Goal: Task Accomplishment & Management: Use online tool/utility

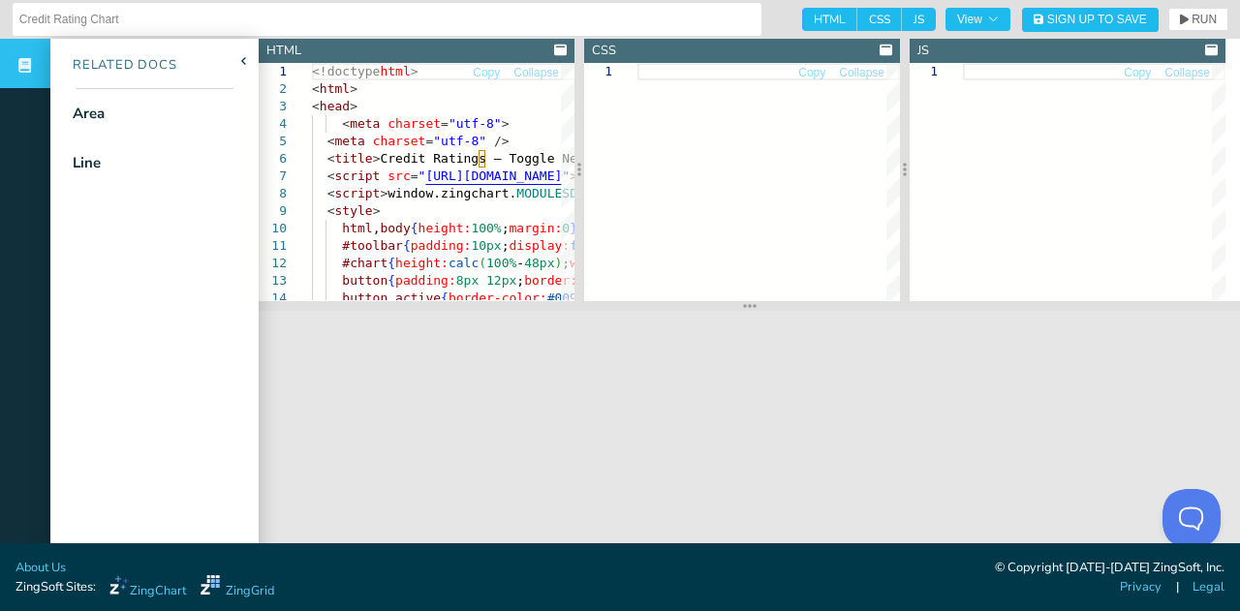
click at [724, 186] on div at bounding box center [768, 181] width 262 height 237
click at [1072, 23] on span "Sign Up to Save" at bounding box center [1097, 20] width 100 height 12
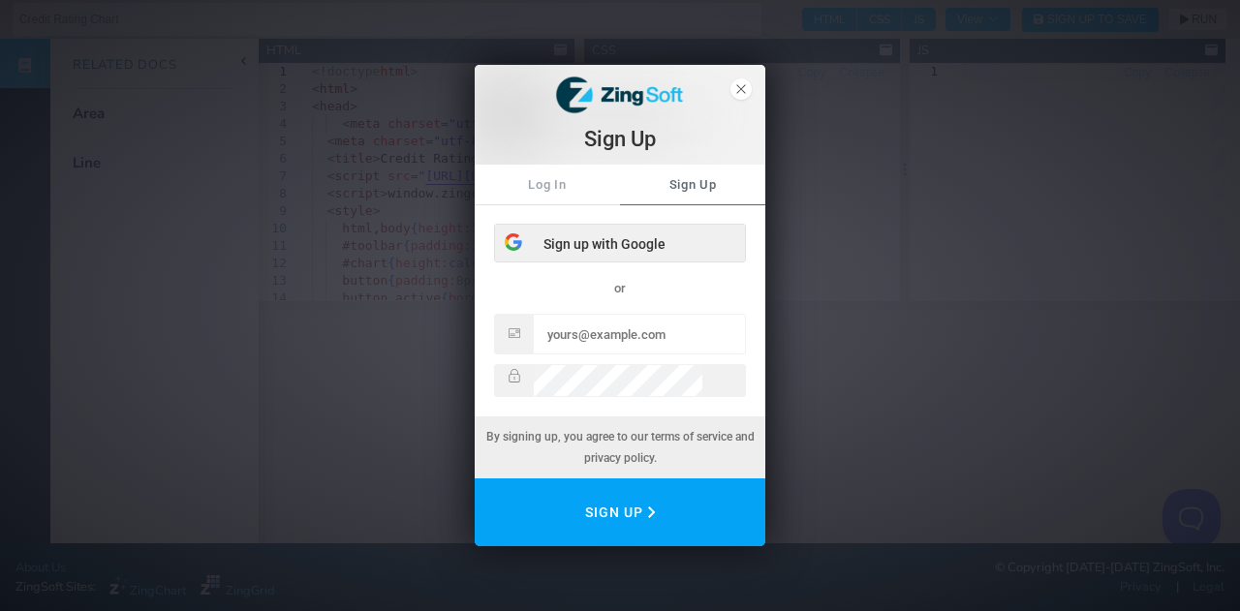
click at [598, 242] on div "Sign up with Google" at bounding box center [620, 244] width 250 height 39
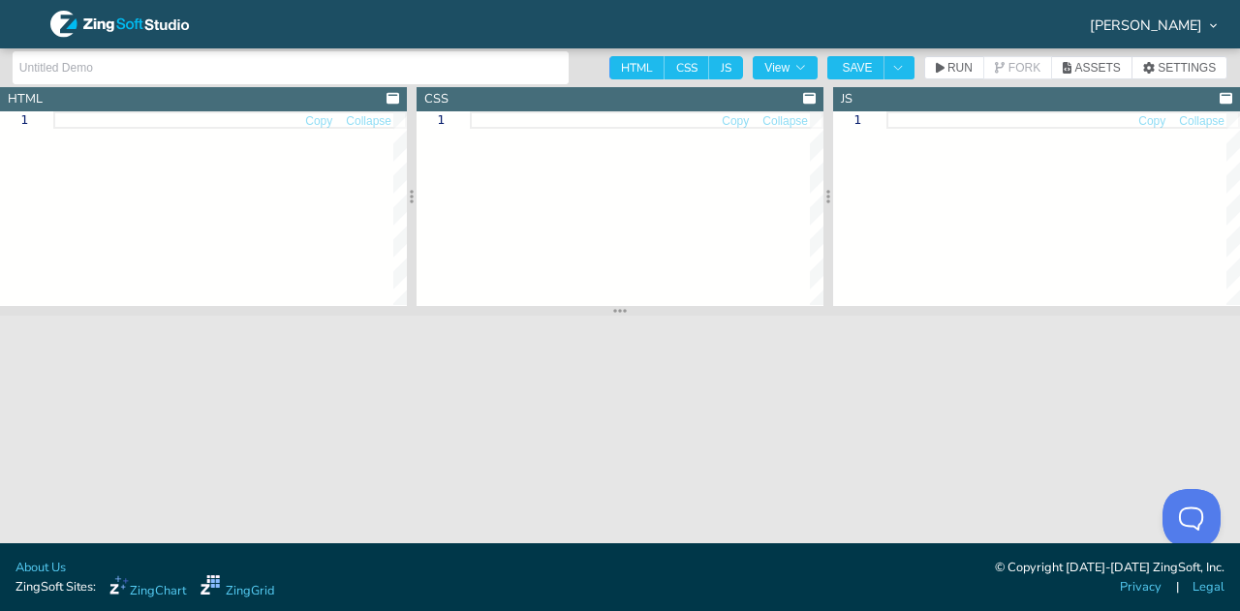
type textarea "<!doctype html> <html> <head> <meta charset="utf-8"> <meta charset="utf-8" /> <…"
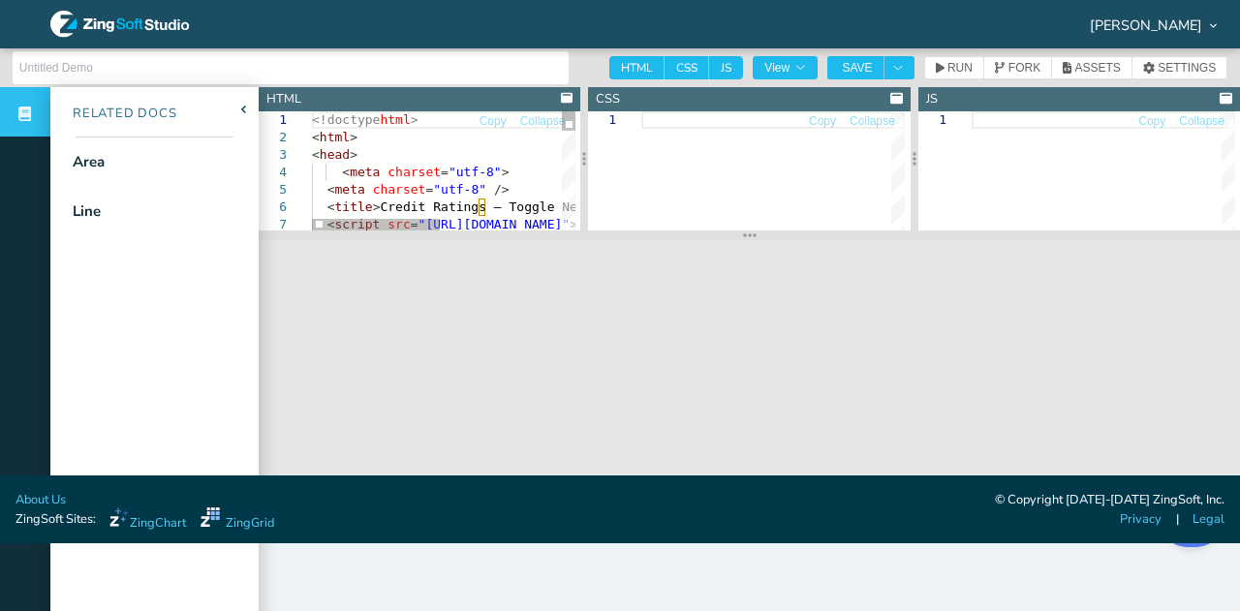
drag, startPoint x: 754, startPoint y: 377, endPoint x: 725, endPoint y: 228, distance: 151.9
click at [725, 230] on section at bounding box center [749, 235] width 981 height 10
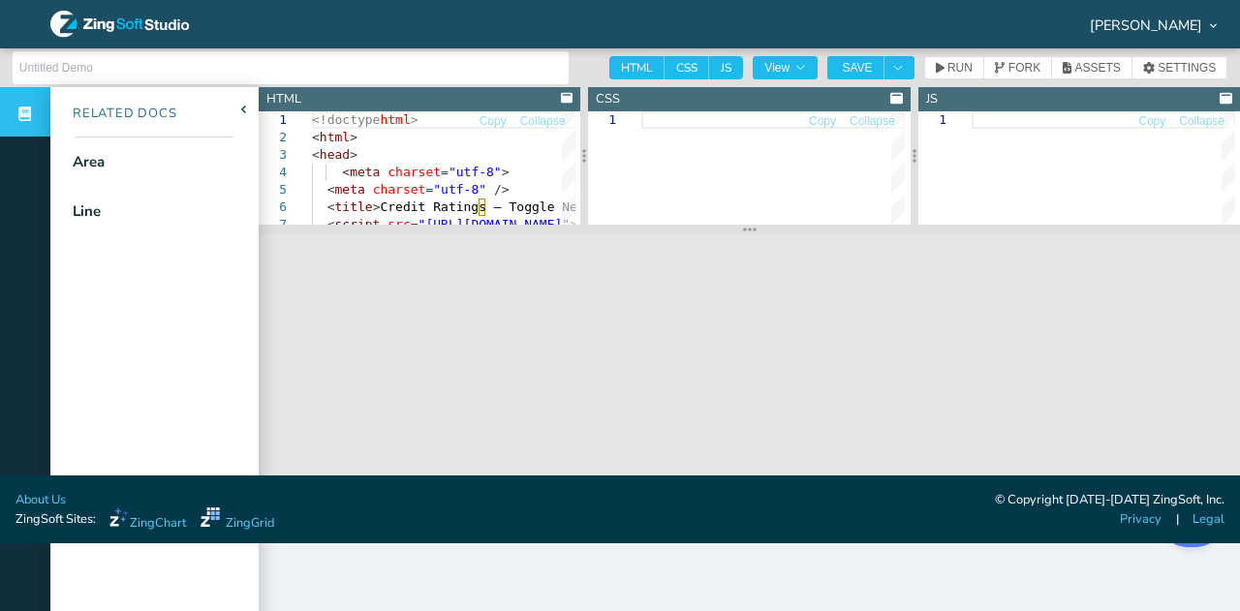
click at [176, 60] on input "text" at bounding box center [290, 67] width 543 height 31
type input "C"
type input "Credit Rating Chart"
click at [842, 63] on span "SAVE" at bounding box center [857, 68] width 30 height 12
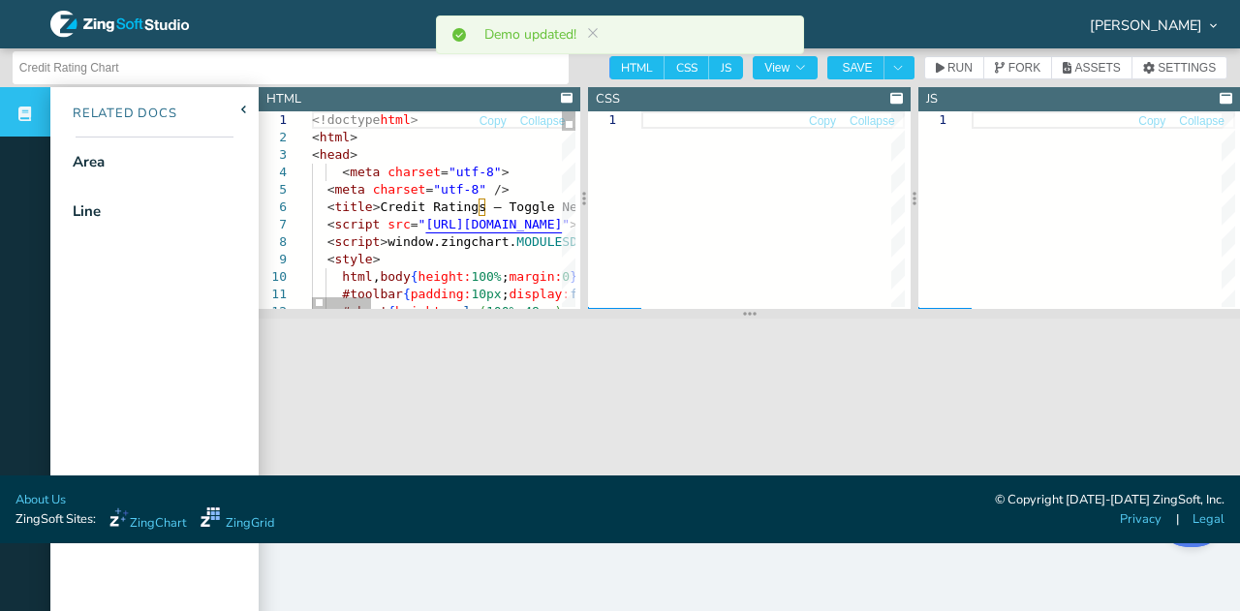
drag, startPoint x: 615, startPoint y: 230, endPoint x: 619, endPoint y: 315, distance: 85.3
click at [619, 315] on section at bounding box center [749, 314] width 981 height 10
click at [892, 73] on icon "Toggle Dropdown" at bounding box center [898, 68] width 12 height 12
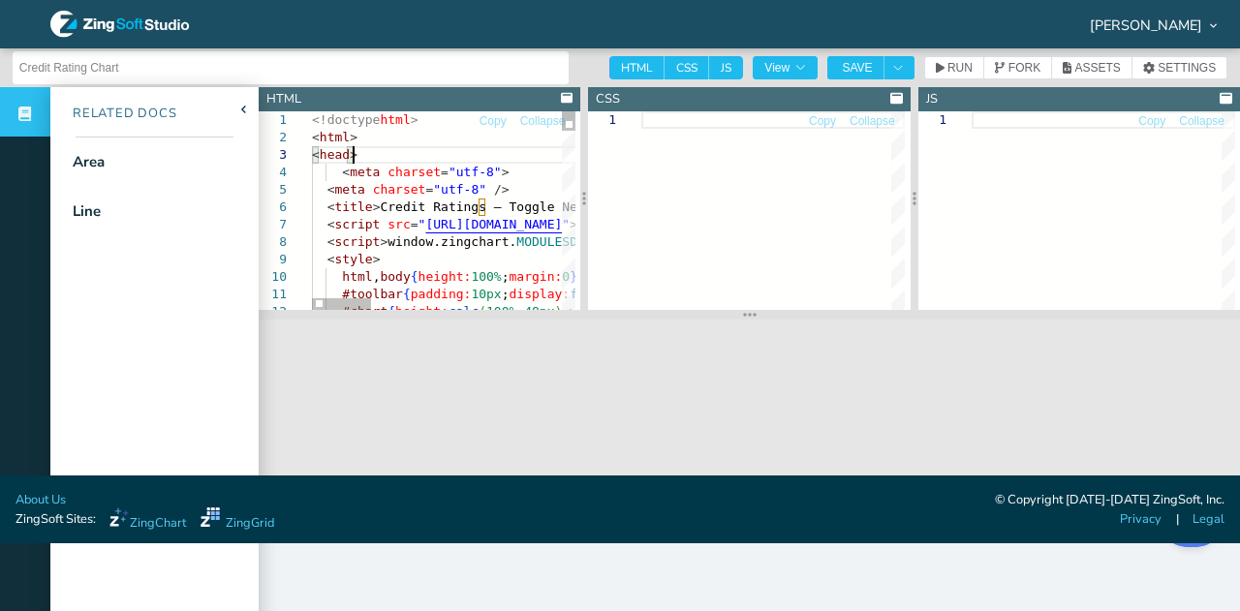
type textarea "<!doctype html> <html> <head> <meta charset="utf-8"> <meta charset="utf-8" /> <…"
click at [892, 57] on button "Toggle Dropdown" at bounding box center [898, 67] width 31 height 23
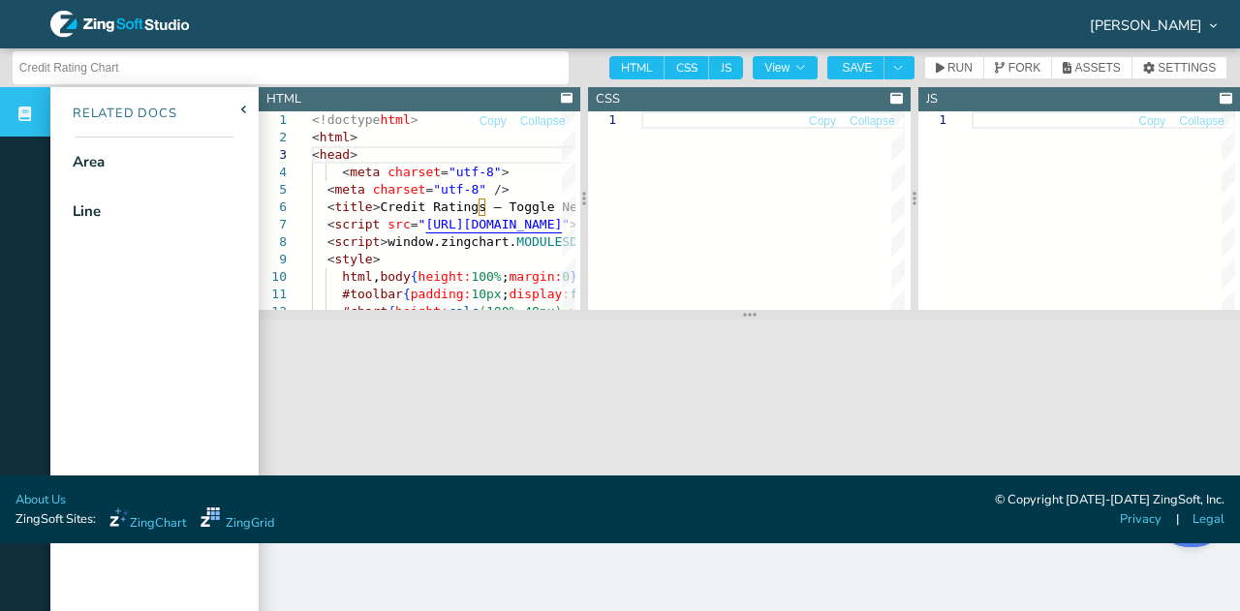
click at [726, 43] on section "Chris Smith-Hill" at bounding box center [620, 24] width 1240 height 48
click at [1171, 14] on div "Chris Smith-Hill" at bounding box center [1150, 24] width 177 height 60
click at [1173, 27] on span "Chris Smith-Hill" at bounding box center [1146, 25] width 112 height 14
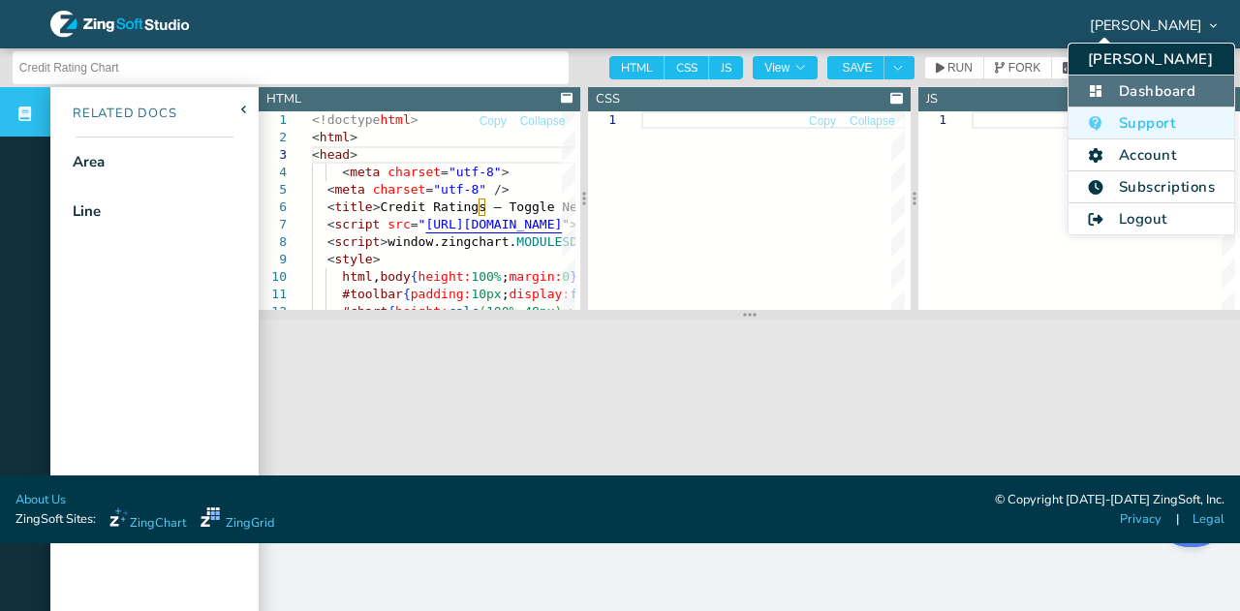
click at [1161, 83] on li "Dashboard" at bounding box center [1151, 92] width 166 height 32
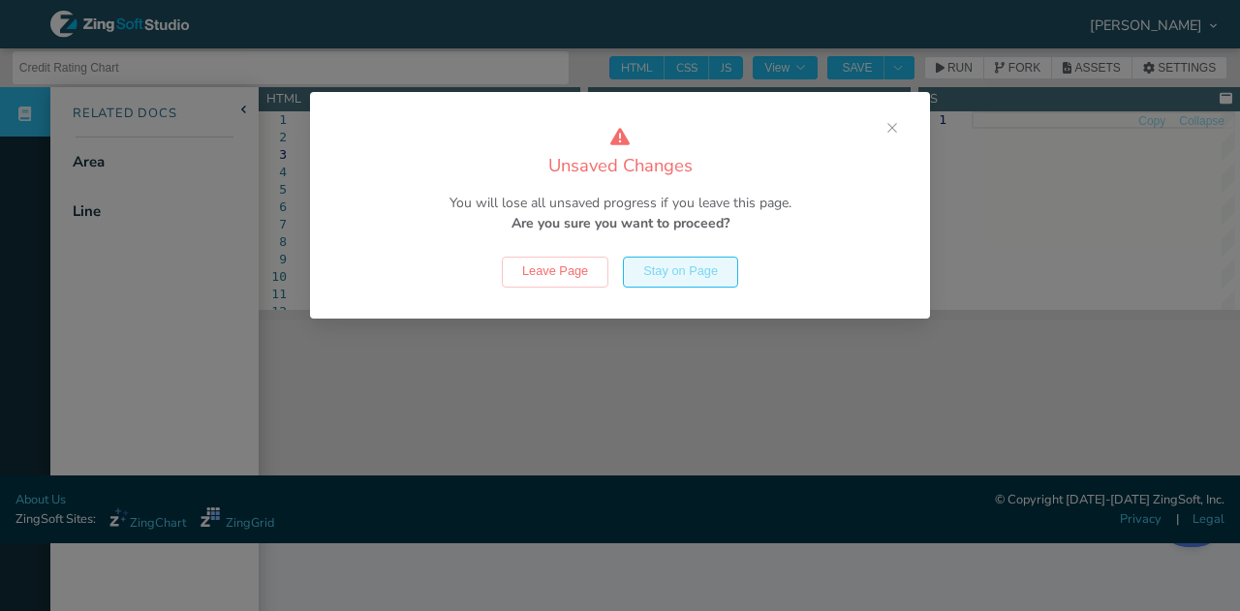
click at [662, 263] on button "Stay on Page" at bounding box center [680, 272] width 115 height 31
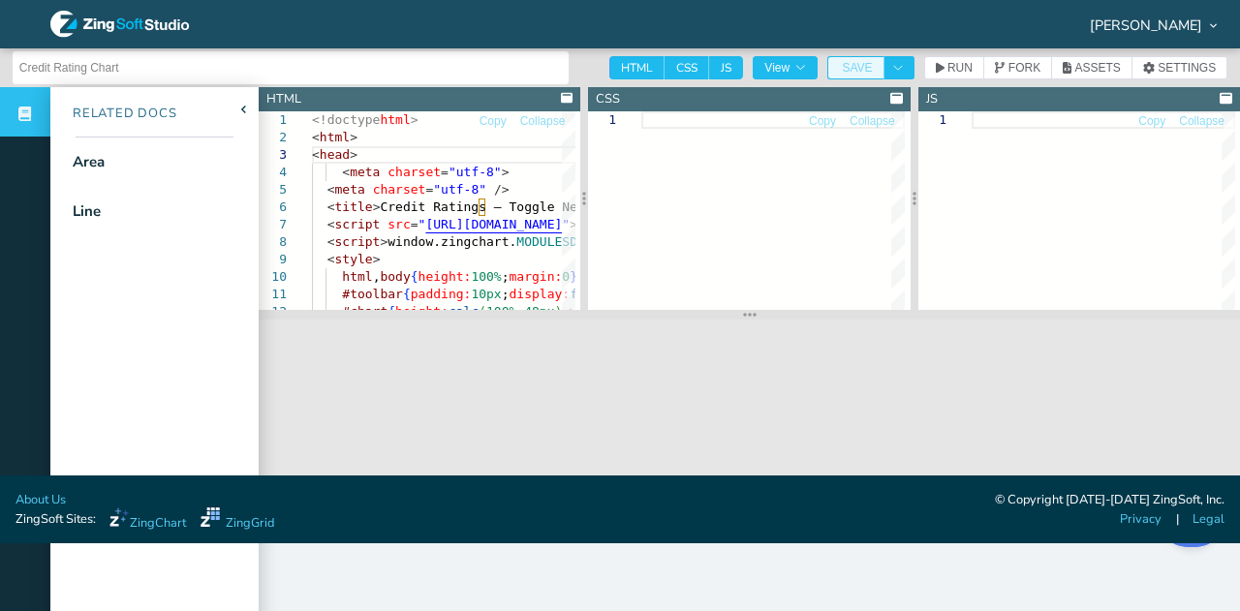
click at [844, 63] on span "SAVE" at bounding box center [857, 68] width 30 height 12
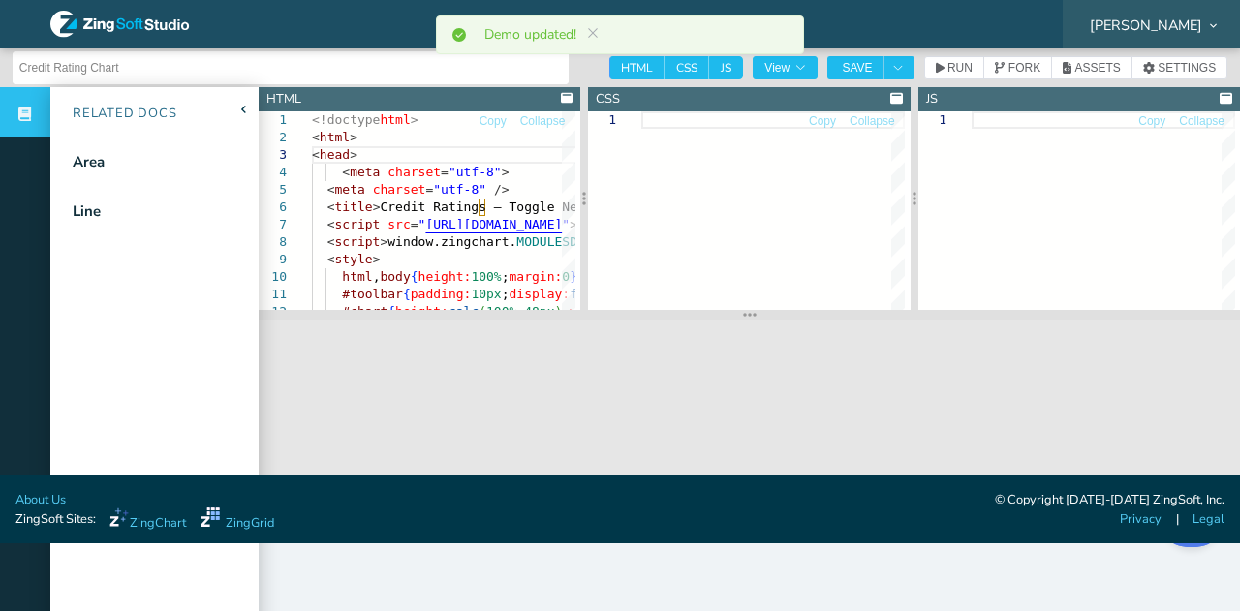
click at [1159, 22] on span "Chris Smith-Hill" at bounding box center [1146, 25] width 112 height 14
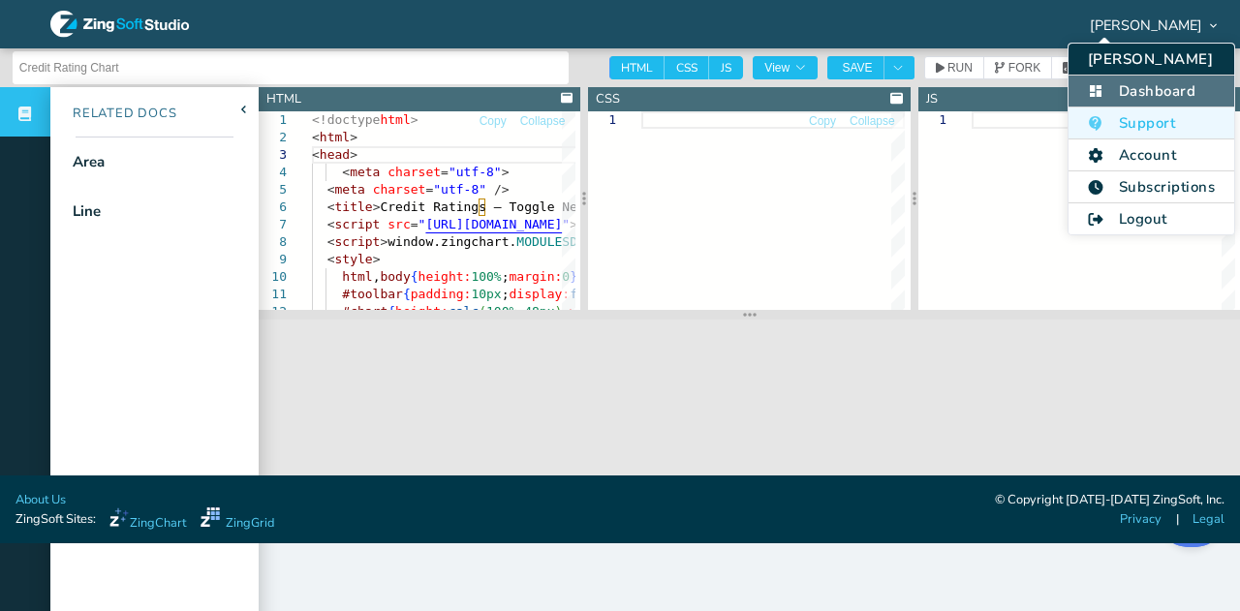
click at [1127, 93] on li "Dashboard" at bounding box center [1151, 92] width 166 height 32
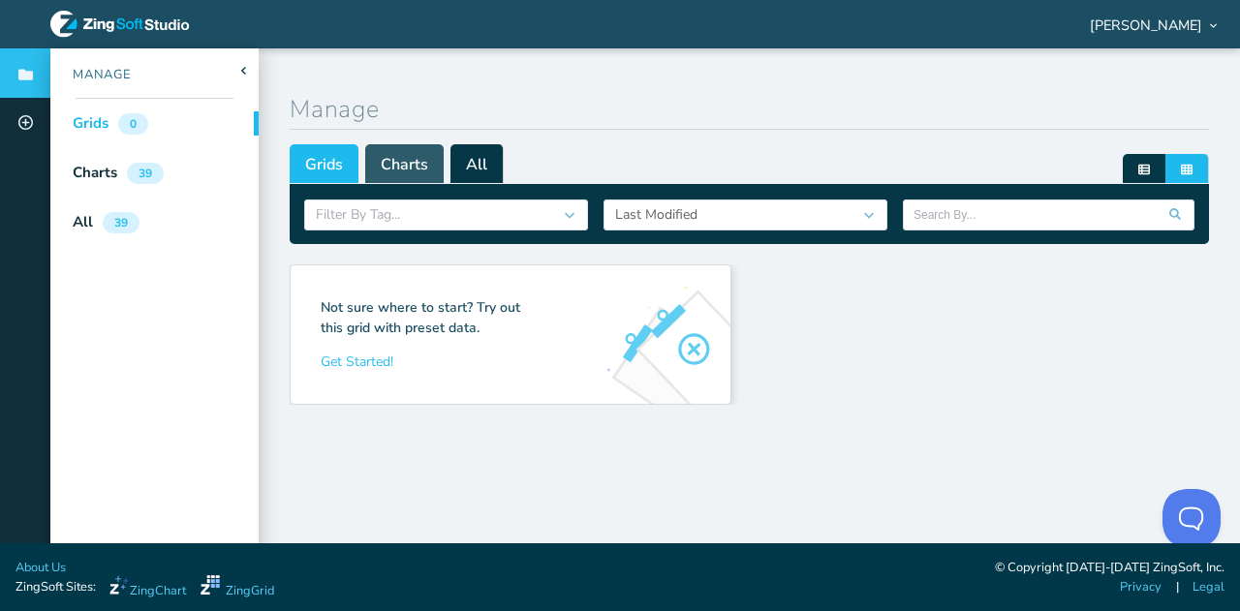
click at [426, 159] on span "Charts" at bounding box center [404, 163] width 78 height 39
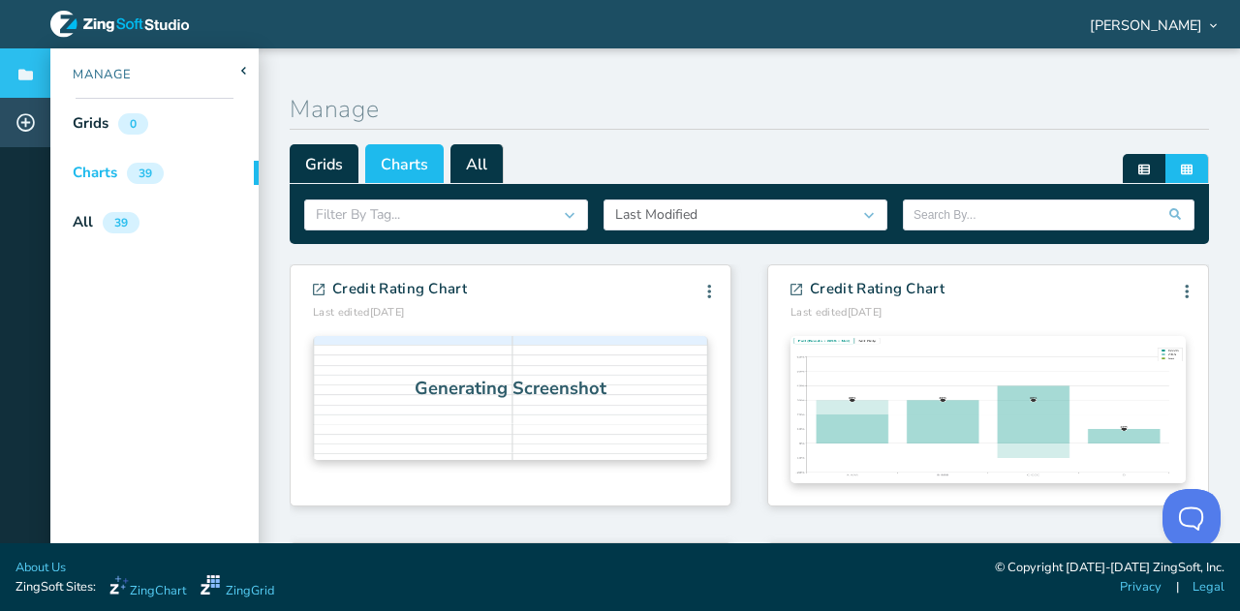
click at [27, 117] on icon at bounding box center [25, 122] width 18 height 18
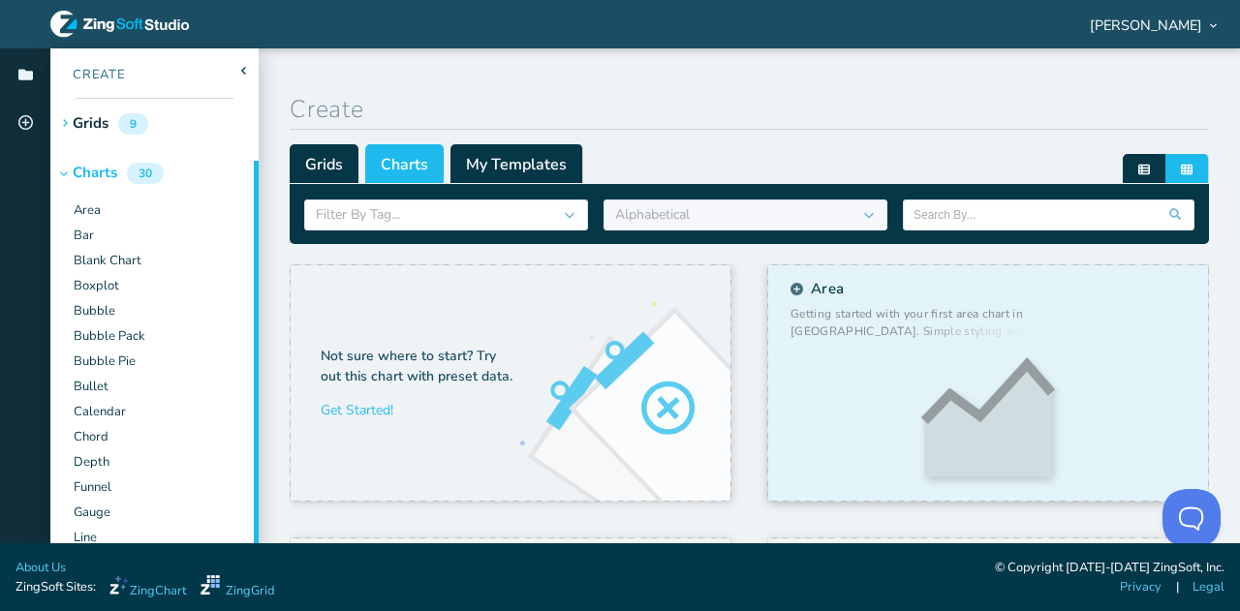
scroll to position [66, 0]
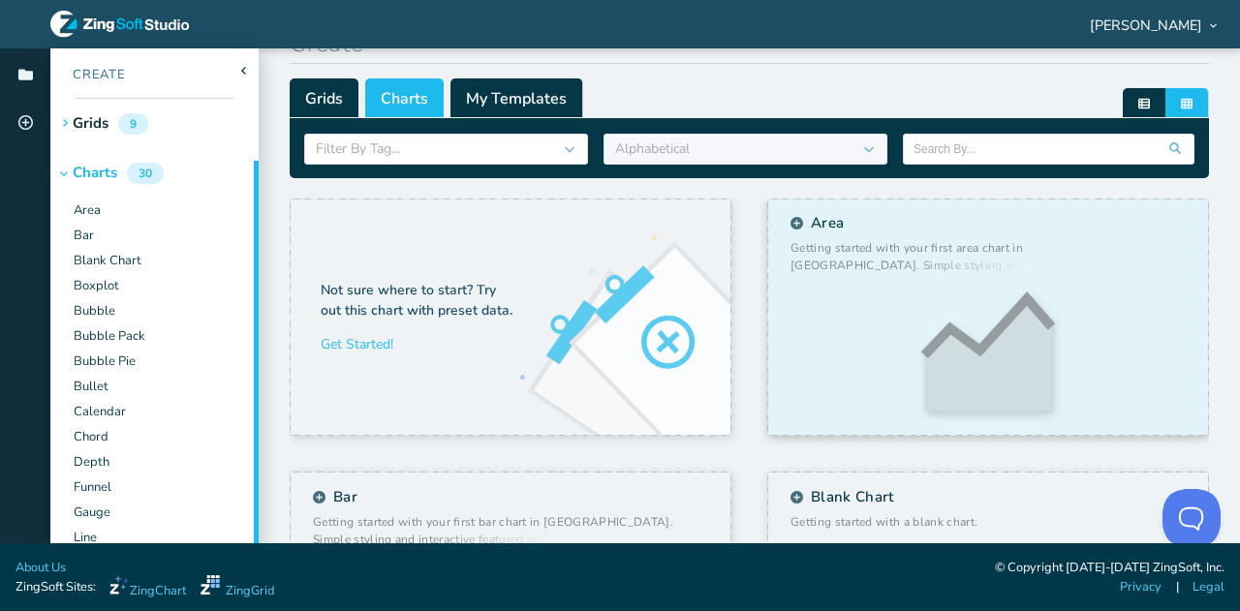
click at [848, 351] on div "Area" at bounding box center [987, 347] width 395 height 146
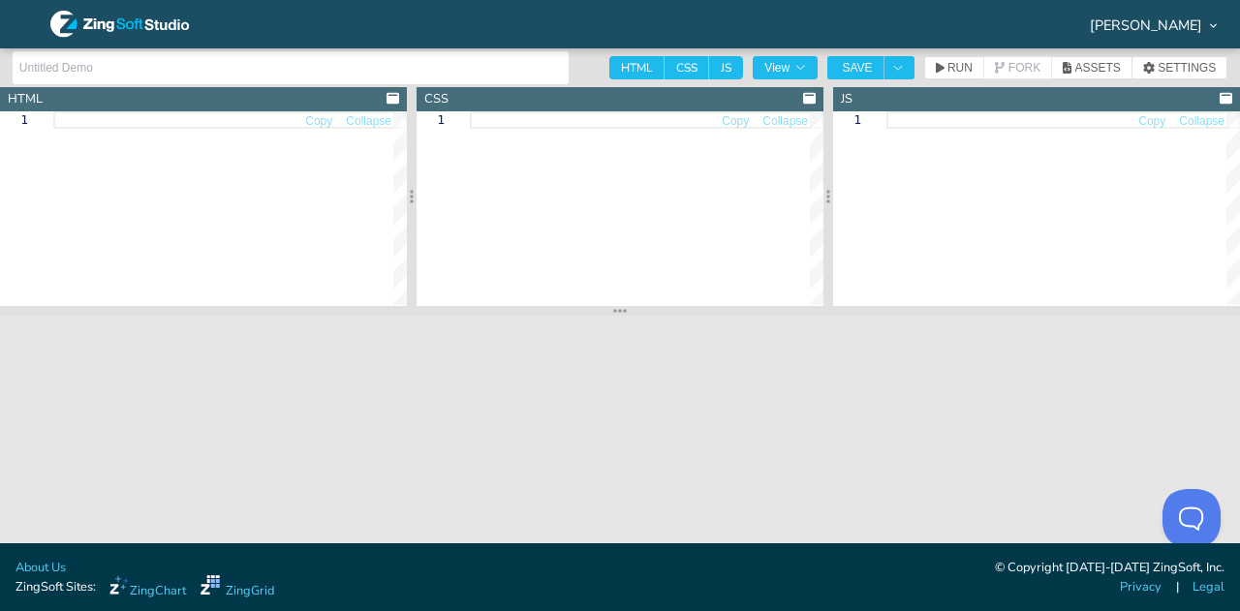
type input "Area"
type textarea "<!DOCTYPE html> <html> <head> <meta charset="utf-8"> <title>ZingSoft Demo</titl…"
type textarea ".chart--container { height: 100%; width: 100%; min-height: 530px; } .zc-ref { d…"
type textarea "// window:load event for Javascript to run after HTML // because this Javascrip…"
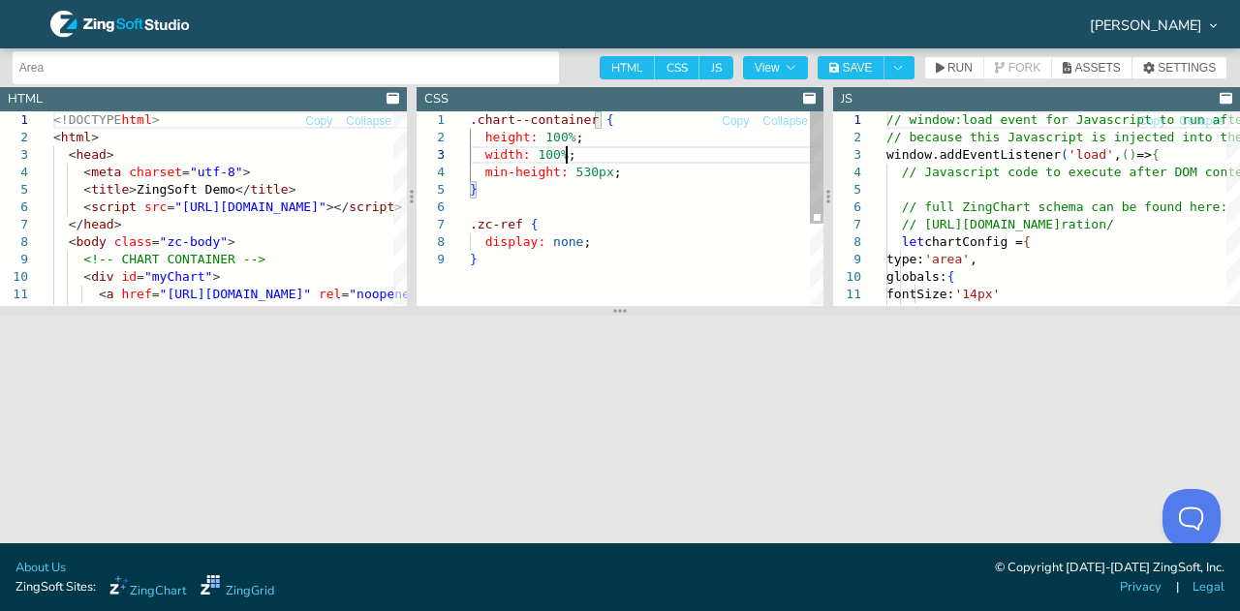
scroll to position [0, 6]
click at [759, 163] on div ".chart--container { height: 100% ; width: 100% ; min-height: 530px ; } .zc-ref …" at bounding box center [646, 277] width 353 height 333
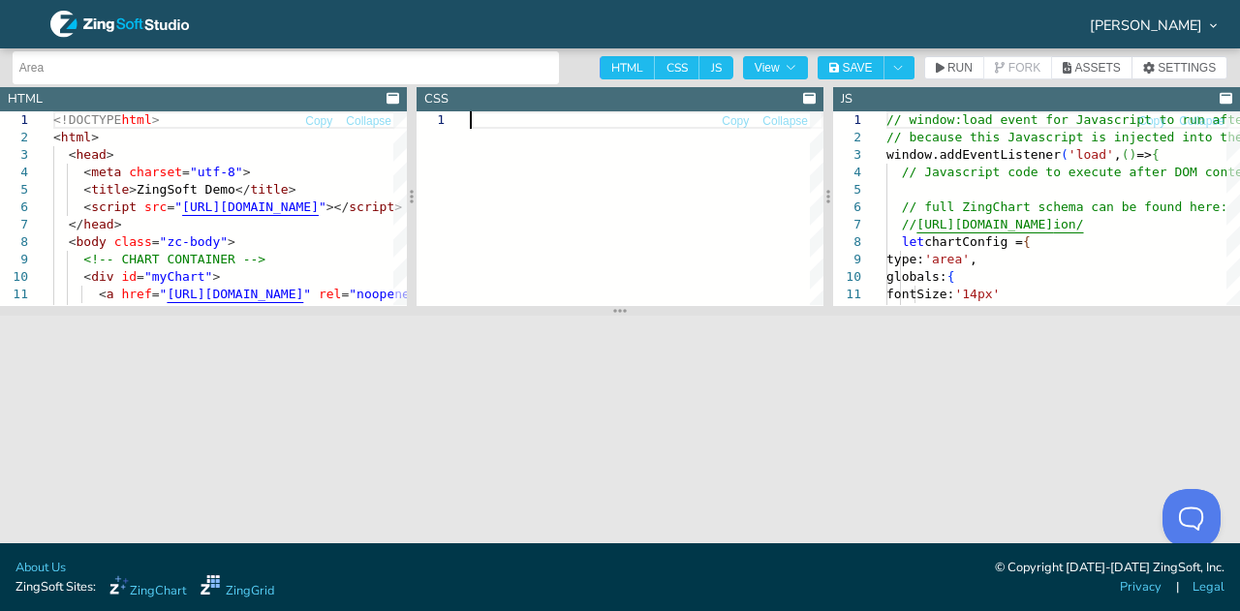
scroll to position [0, 0]
type textarea "// window:load event for Javascript to run after HTML // because this Javascrip…"
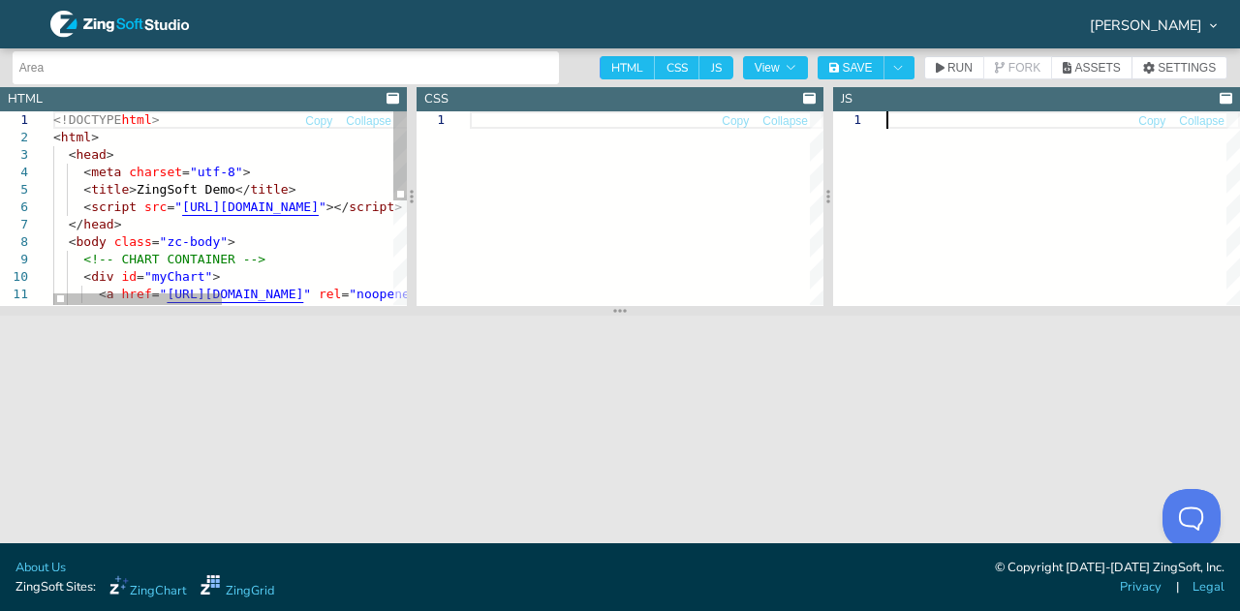
click at [254, 159] on div "<!DOCTYPE html > < html > < head > < meta charset = "utf-8" > < title > ZingSof…" at bounding box center [409, 321] width 712 height 420
type textarea "<!DOCTYPE html> <html> <head> <meta charset="utf-8"> <title>ZingSoft Demo</titl…"
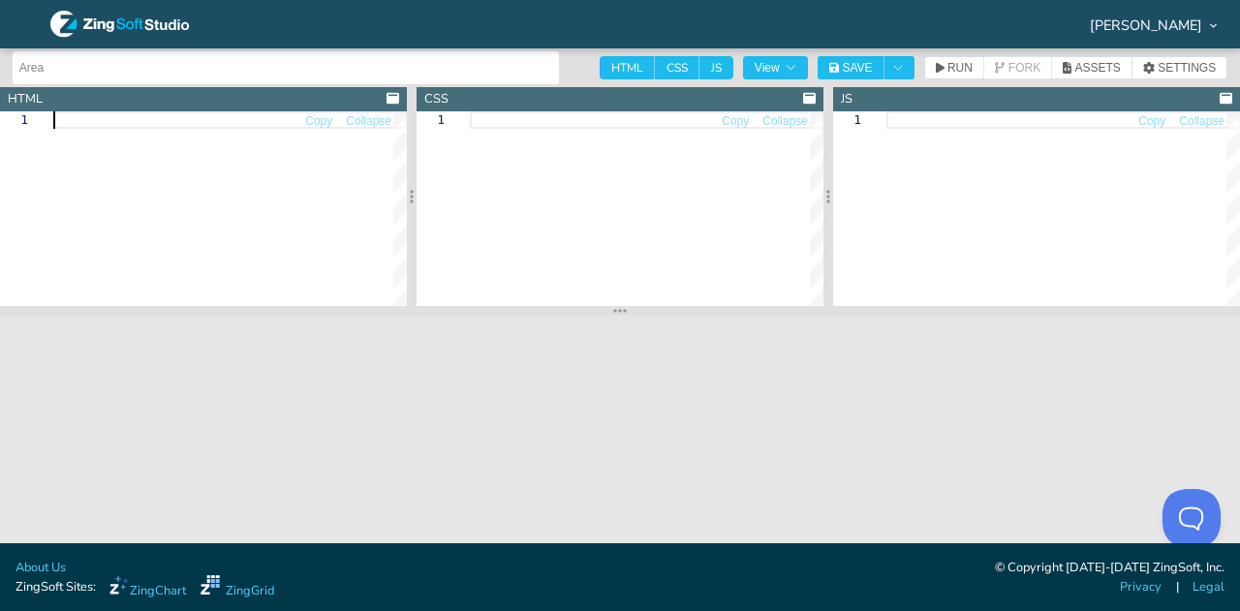
type textarea "</script> </body> </html>"
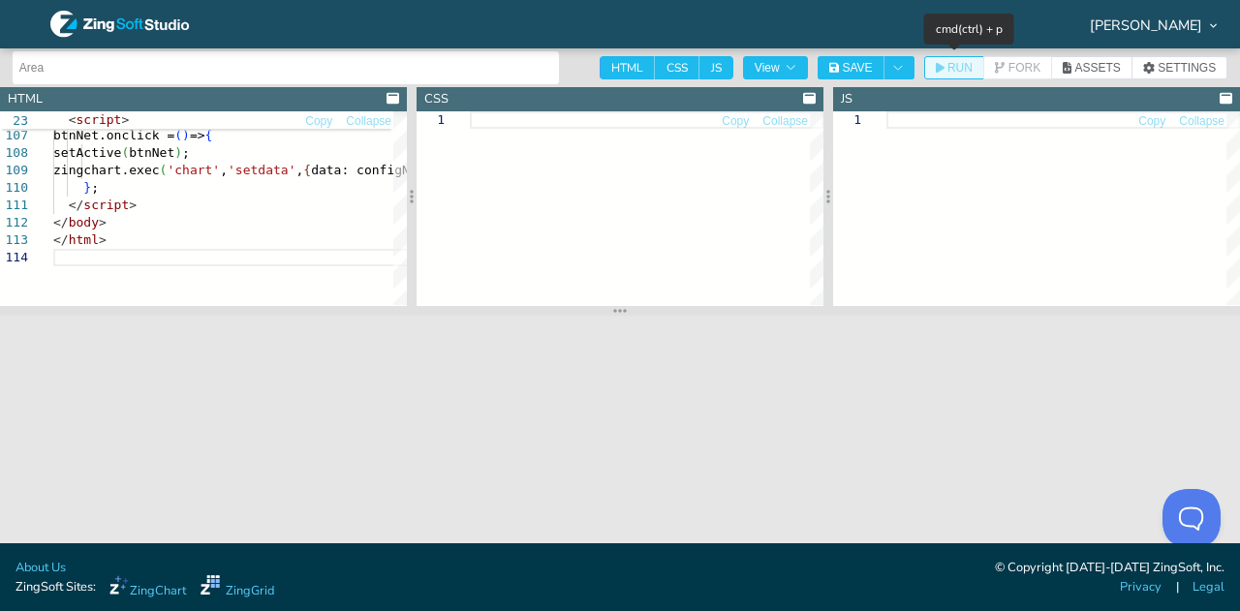
click at [954, 69] on span "RUN" at bounding box center [959, 68] width 25 height 12
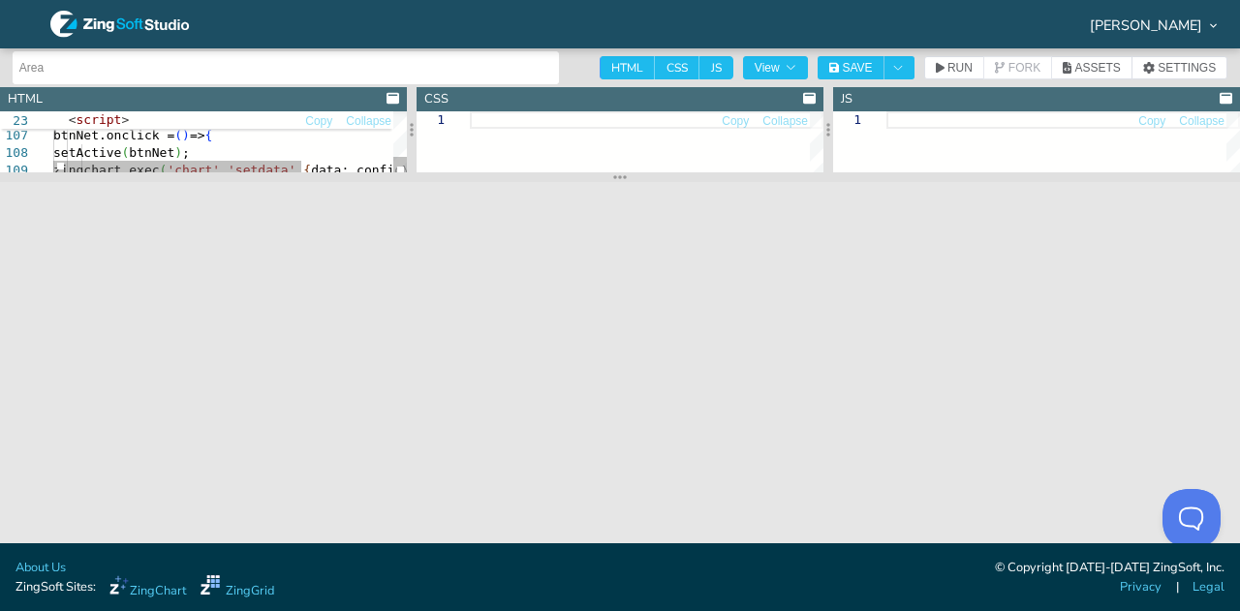
drag, startPoint x: 620, startPoint y: 311, endPoint x: 613, endPoint y: 158, distance: 153.2
click at [613, 169] on icon at bounding box center [620, 176] width 14 height 15
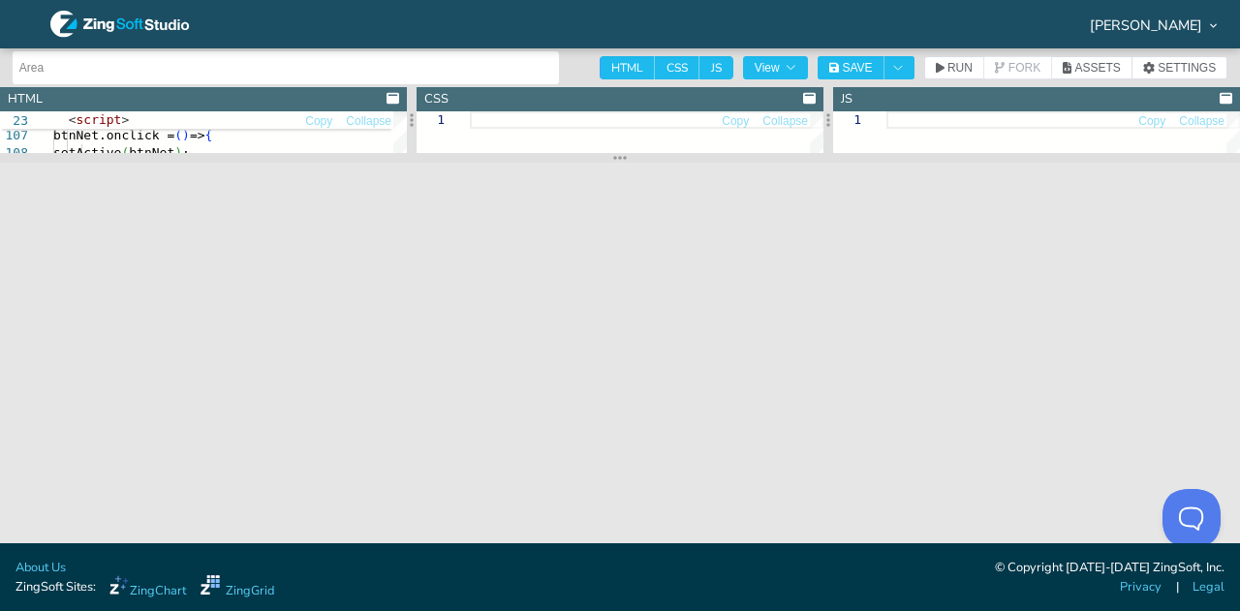
click at [236, 74] on input "Area" at bounding box center [285, 67] width 533 height 31
type input "Duration Chart"
click at [830, 65] on icon "button" at bounding box center [834, 68] width 11 height 12
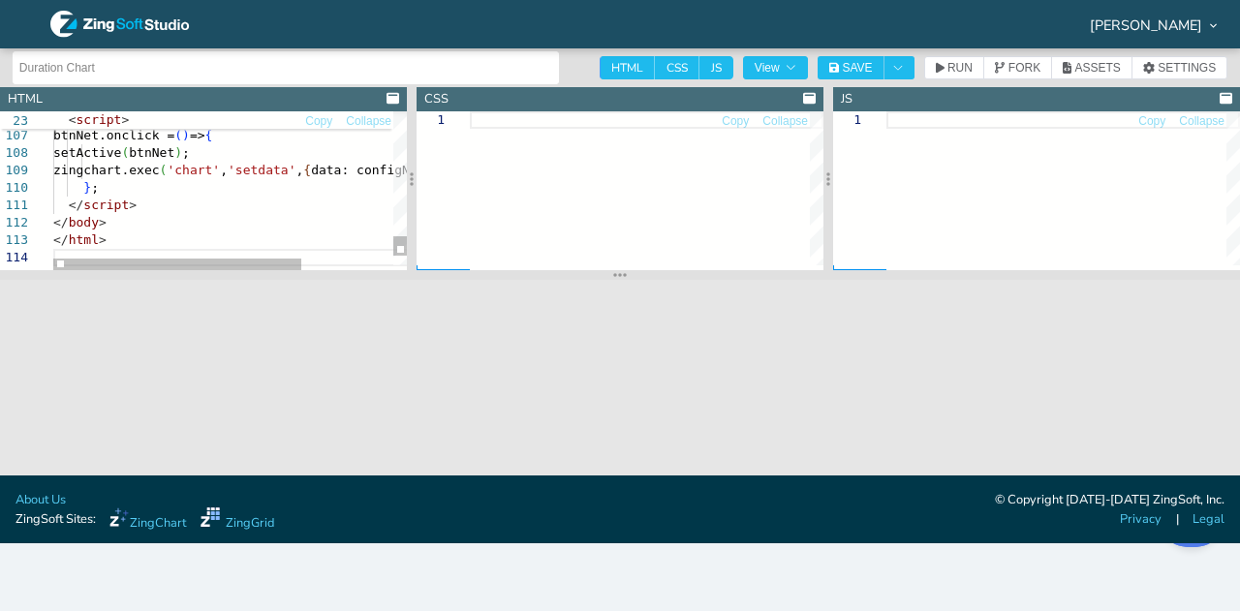
drag, startPoint x: 464, startPoint y: 95, endPoint x: 210, endPoint y: 244, distance: 294.3
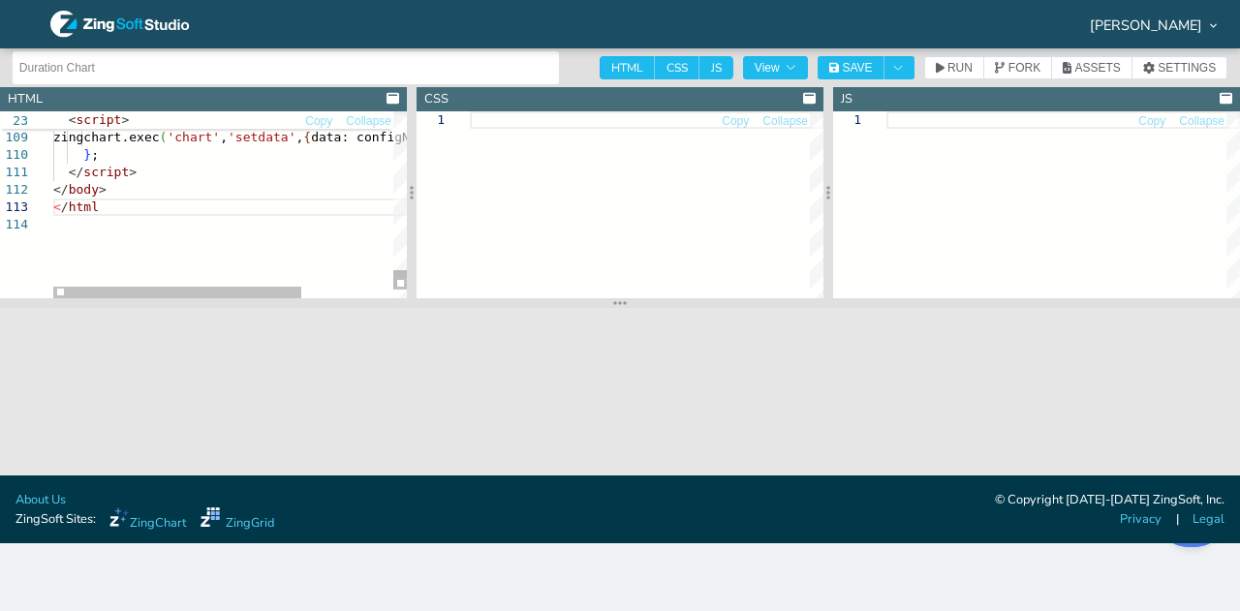
type textarea "<!doctype html> <html> <head> <meta charset="utf-8" /> <title>Duration Distribu…"
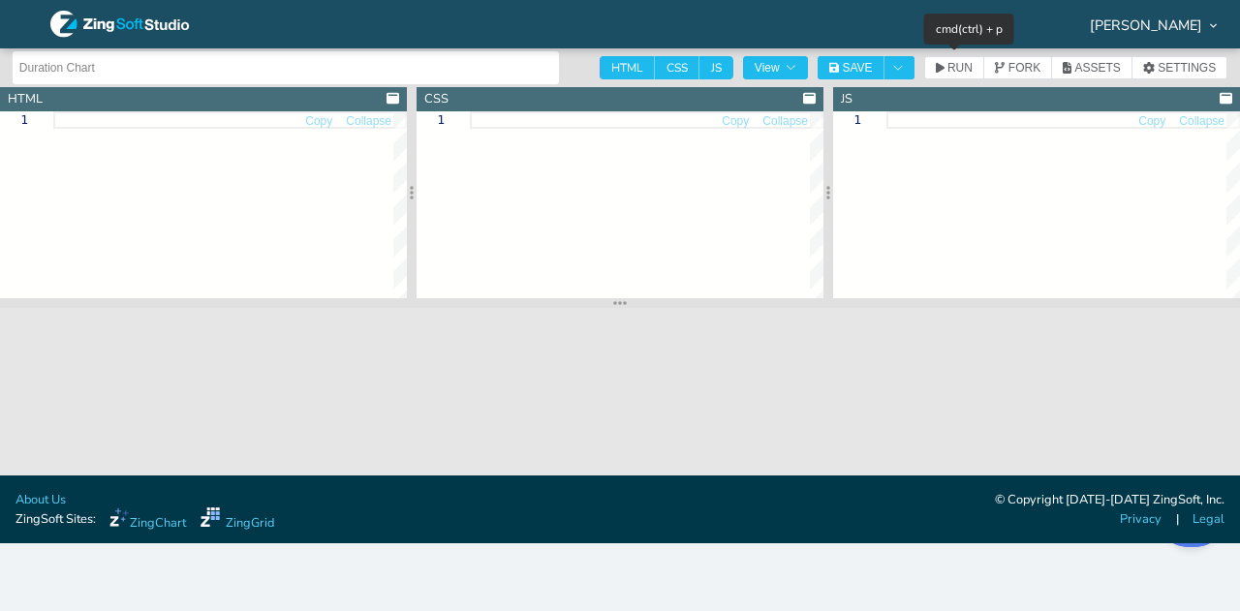
click at [943, 43] on div "cmd(ctrl) + p" at bounding box center [969, 29] width 90 height 31
click at [940, 65] on icon "button" at bounding box center [940, 68] width 9 height 12
click at [191, 190] on div at bounding box center [229, 204] width 353 height 187
click at [193, 188] on div at bounding box center [229, 204] width 353 height 187
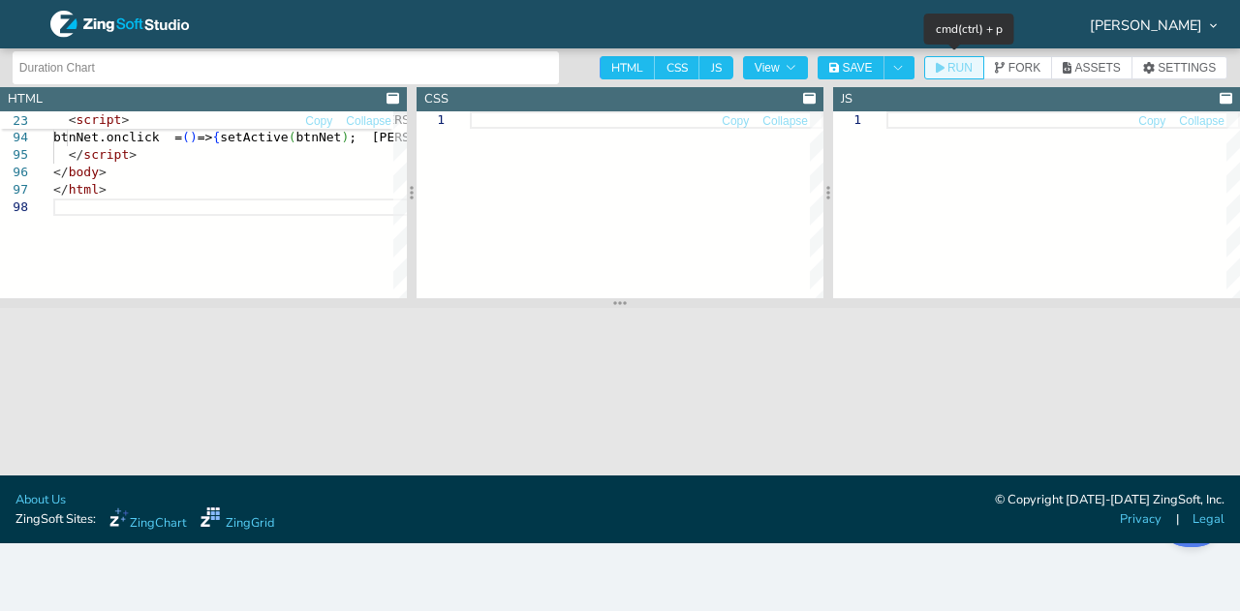
click at [967, 71] on span "RUN" at bounding box center [959, 68] width 25 height 12
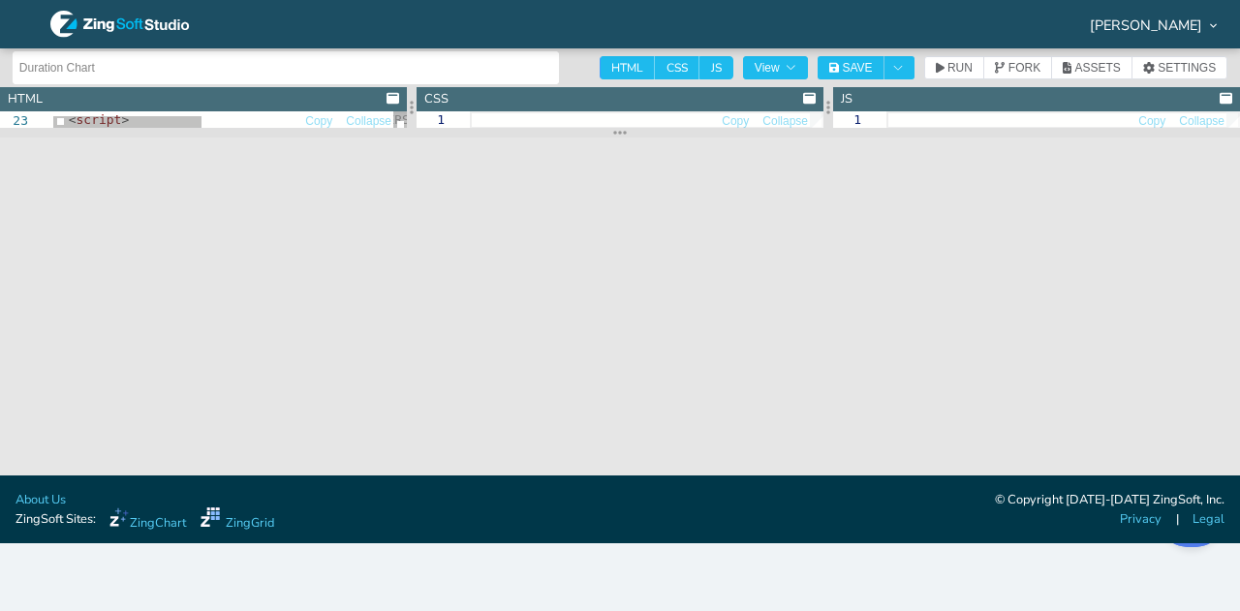
drag, startPoint x: 599, startPoint y: 303, endPoint x: 614, endPoint y: 121, distance: 182.6
click at [614, 128] on section at bounding box center [620, 133] width 1240 height 10
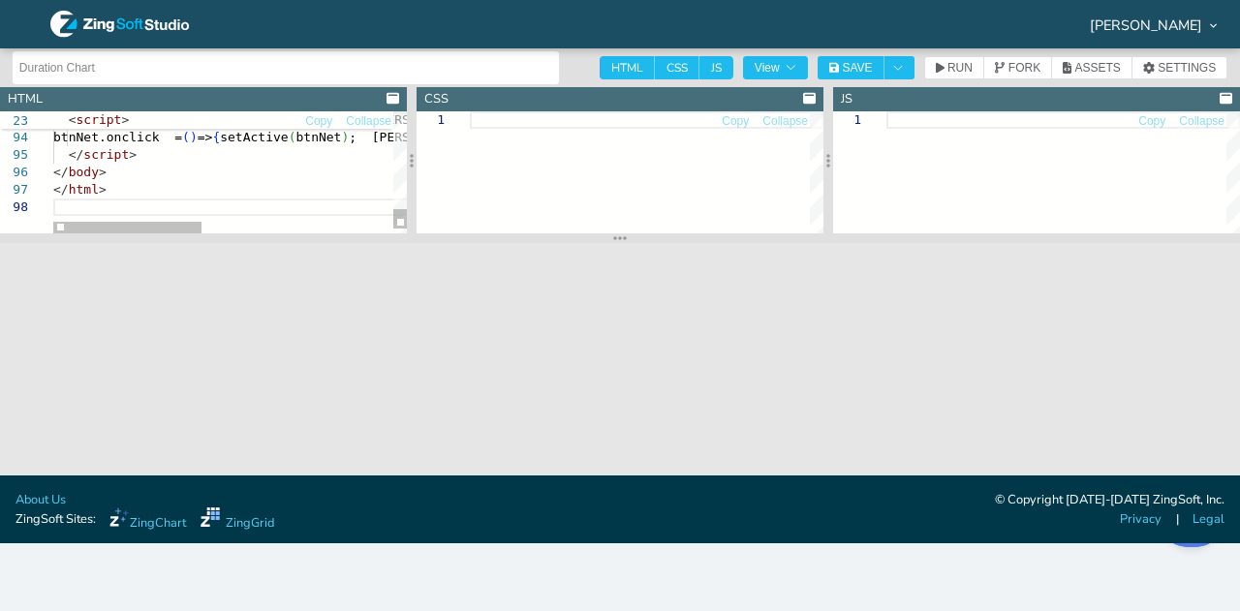
drag, startPoint x: 629, startPoint y: 119, endPoint x: 581, endPoint y: 216, distance: 107.8
click at [616, 233] on section at bounding box center [620, 238] width 1240 height 10
type textarea "<!doctype html> <html> <head> <meta charset="utf-8" /> <title>Duration Distribu…"
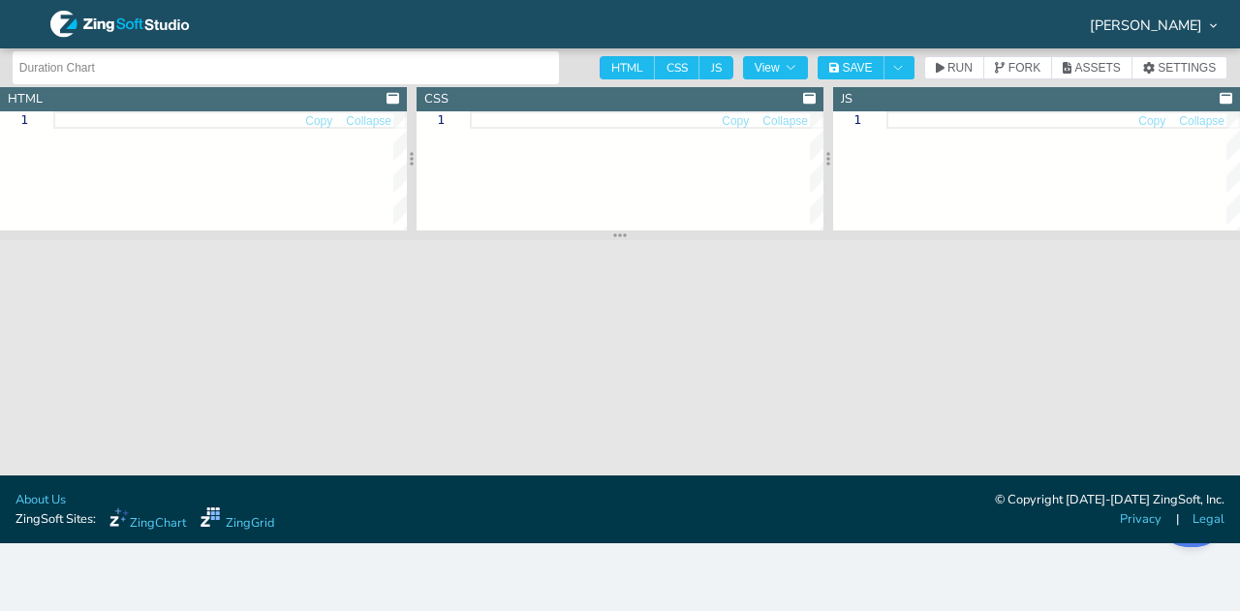
type textarea "btnNet.onclick = () => { setActive(btnNet); zingchart.exec('chart','setdata',{ …"
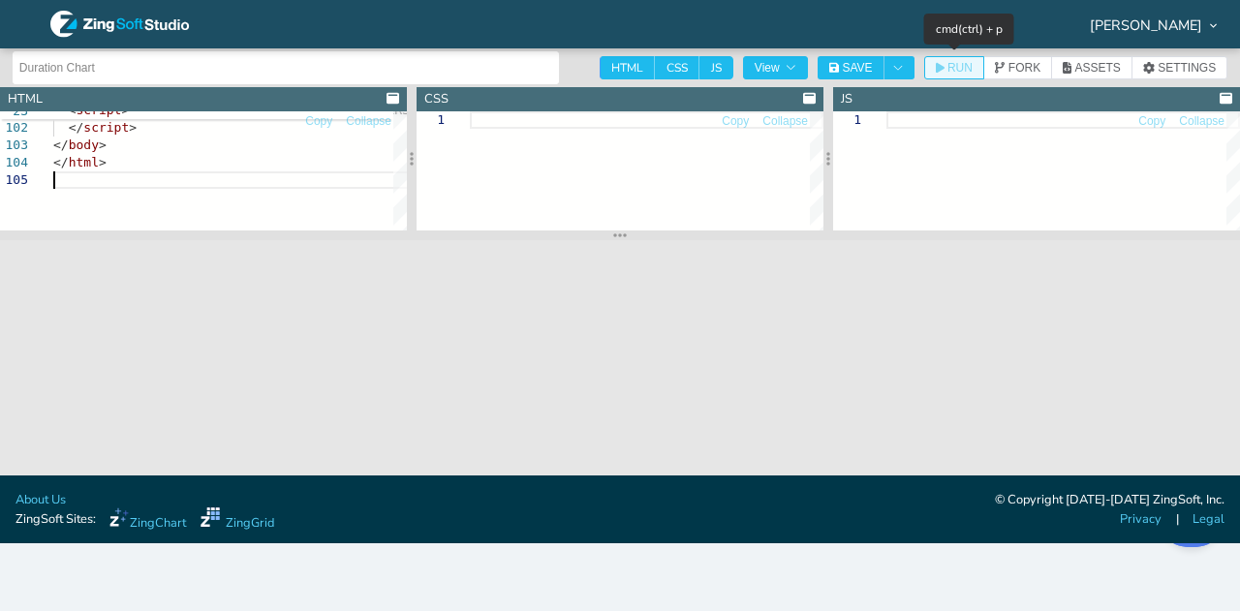
click at [964, 66] on span "RUN" at bounding box center [959, 68] width 25 height 12
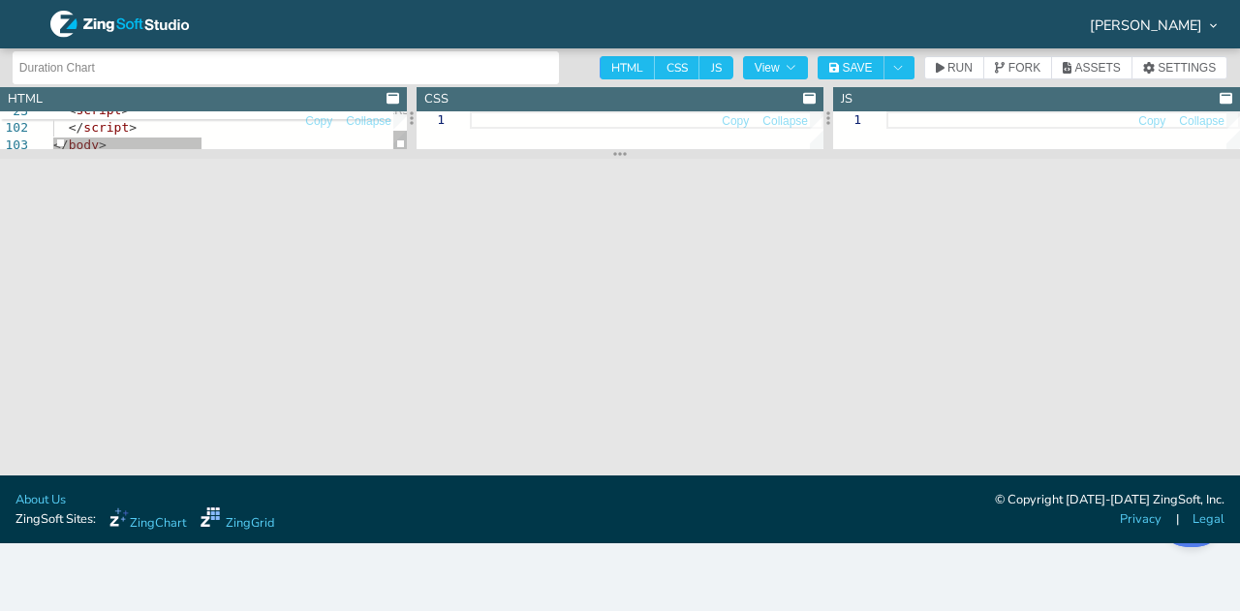
drag, startPoint x: 595, startPoint y: 237, endPoint x: 598, endPoint y: 150, distance: 87.2
click at [598, 150] on section at bounding box center [620, 154] width 1240 height 10
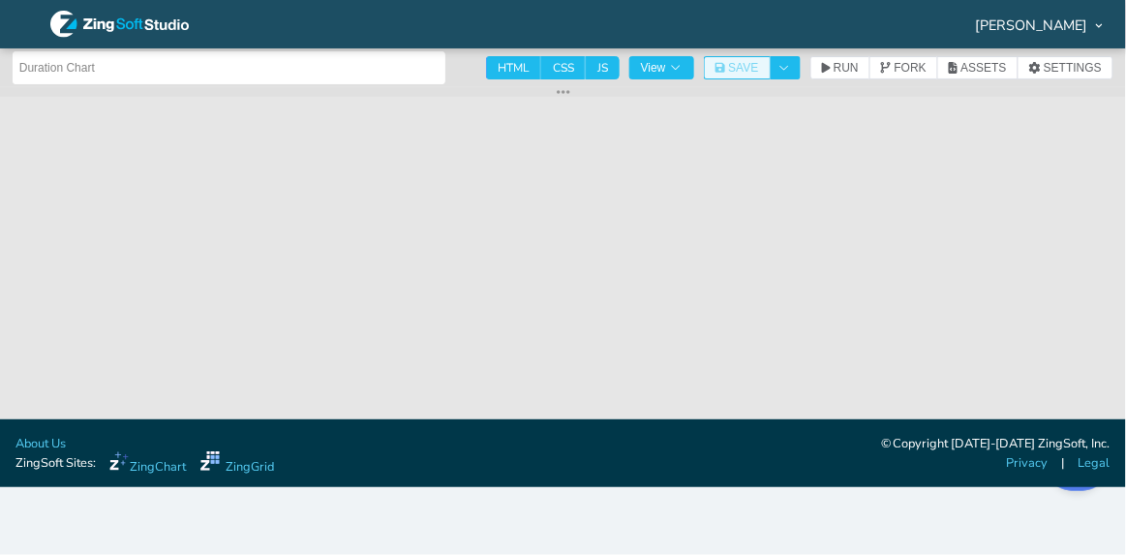
click at [729, 73] on button "SAVE" at bounding box center [737, 67] width 67 height 23
